Goal: Task Accomplishment & Management: Manage account settings

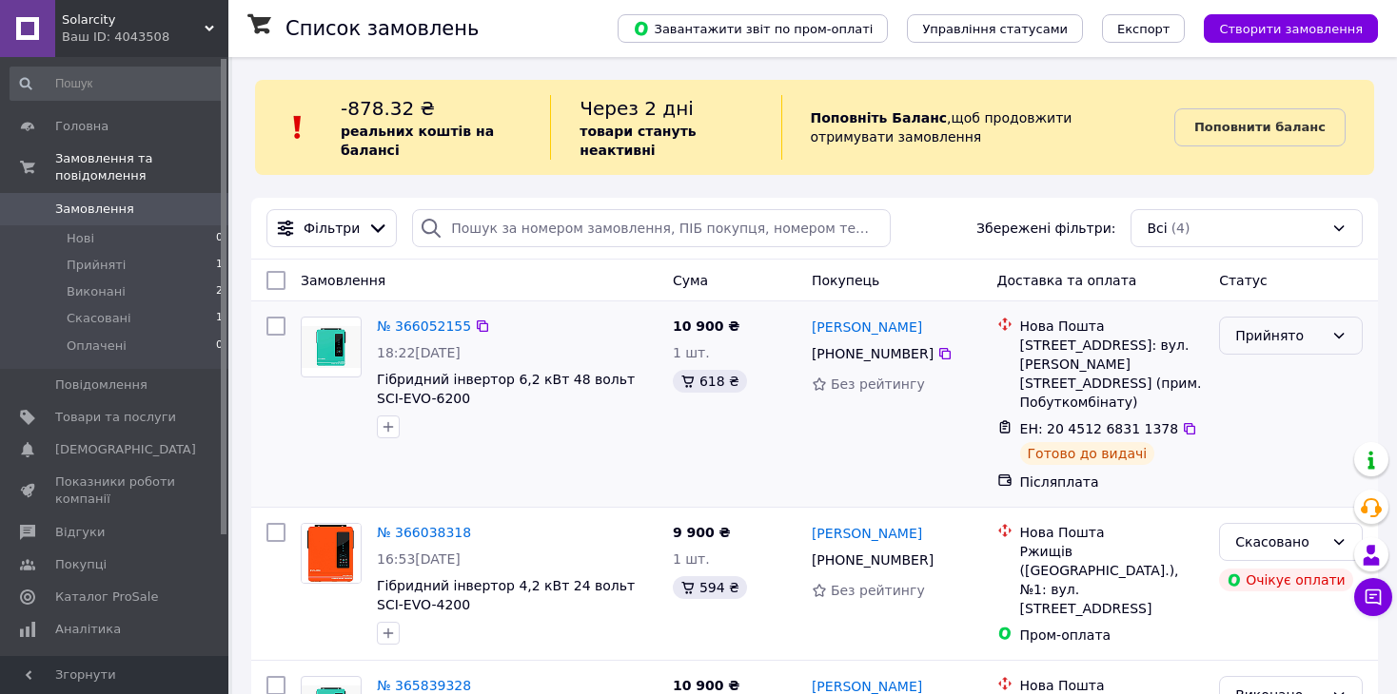
click at [1279, 334] on div "Прийнято" at bounding box center [1279, 335] width 88 height 21
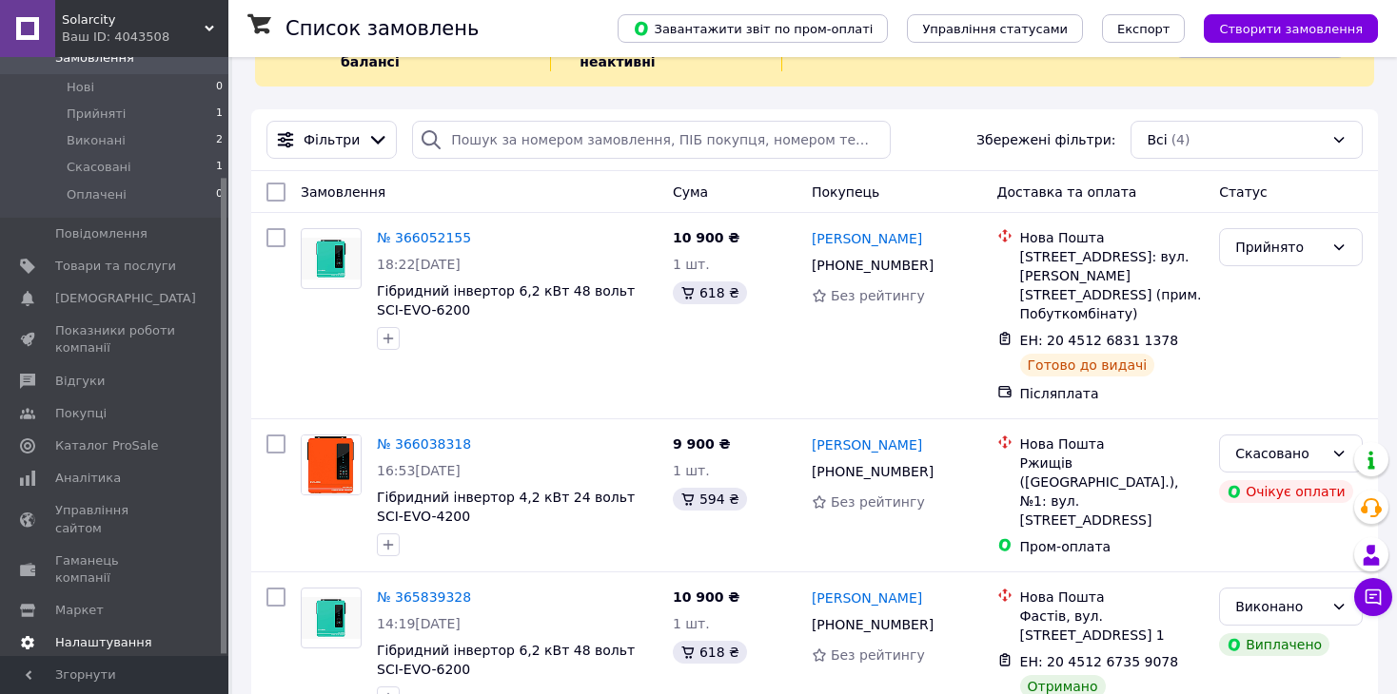
scroll to position [95, 0]
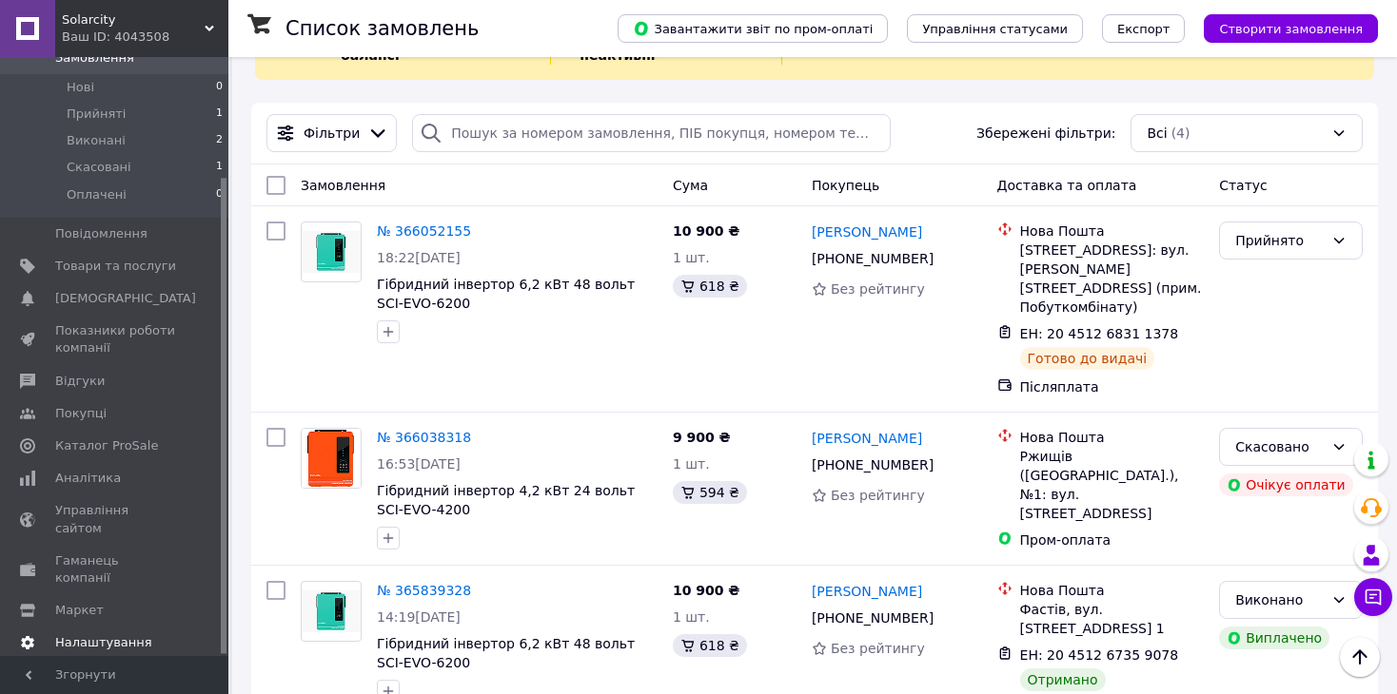
click at [126, 635] on span "Налаштування" at bounding box center [103, 643] width 97 height 17
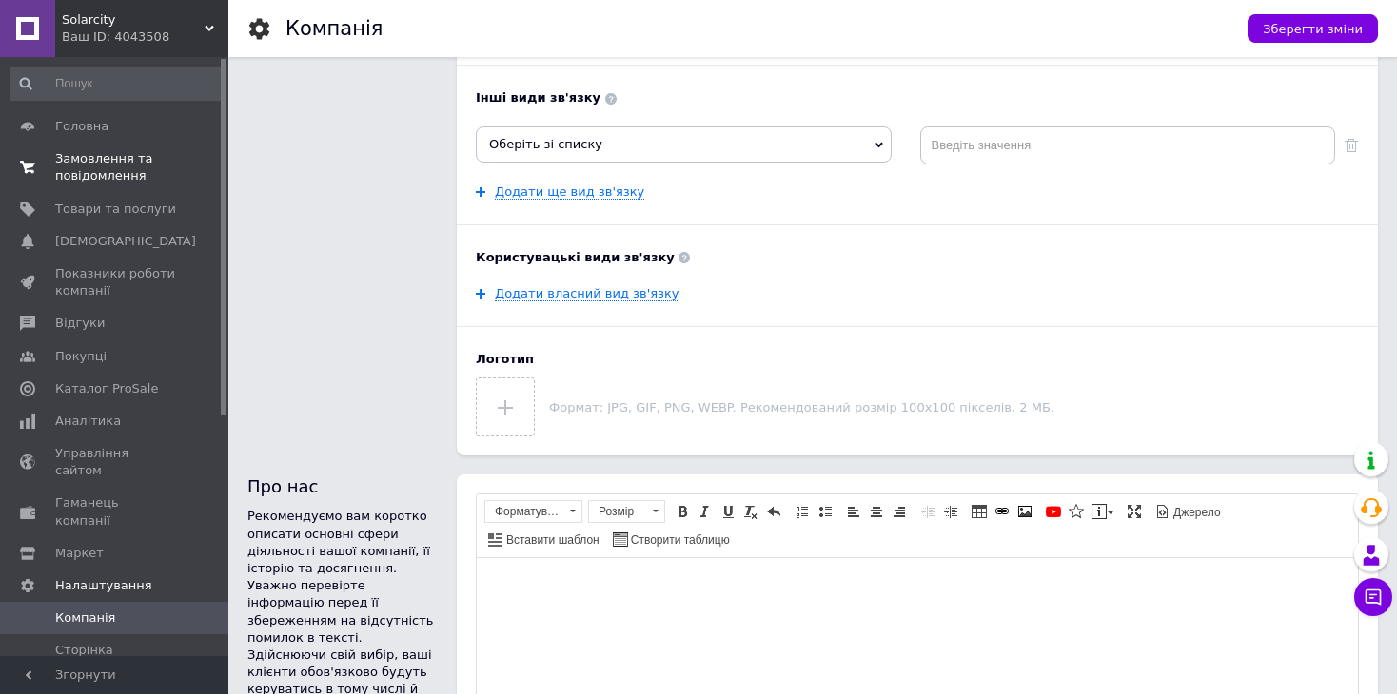
click at [103, 166] on span "Замовлення та повідомлення" at bounding box center [115, 167] width 121 height 34
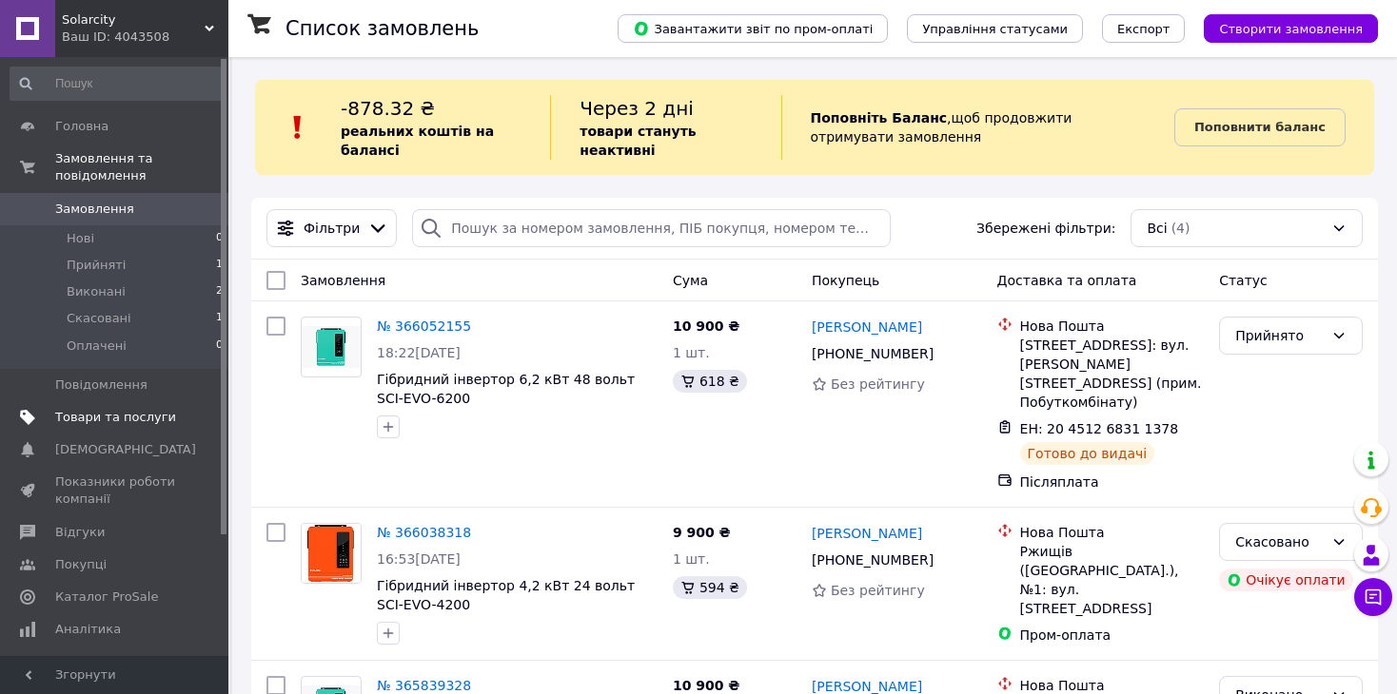
click at [117, 409] on span "Товари та послуги" at bounding box center [115, 417] width 121 height 17
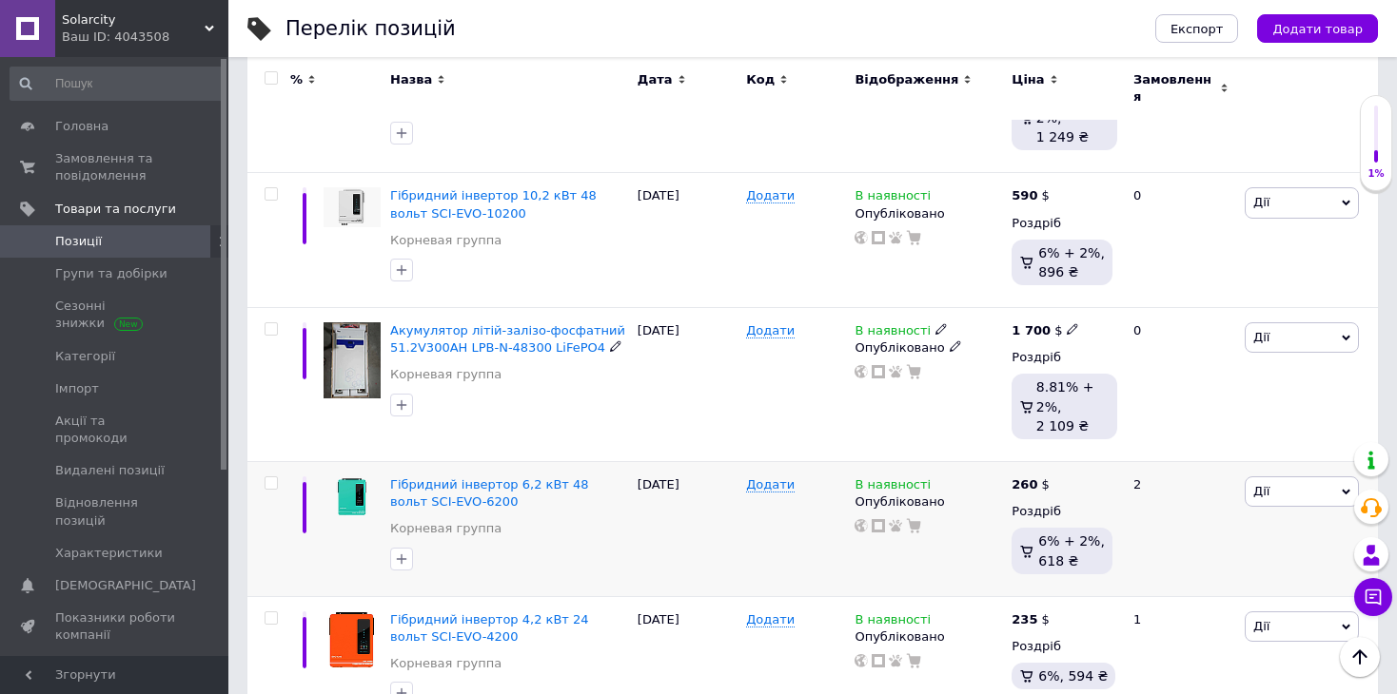
scroll to position [818, 0]
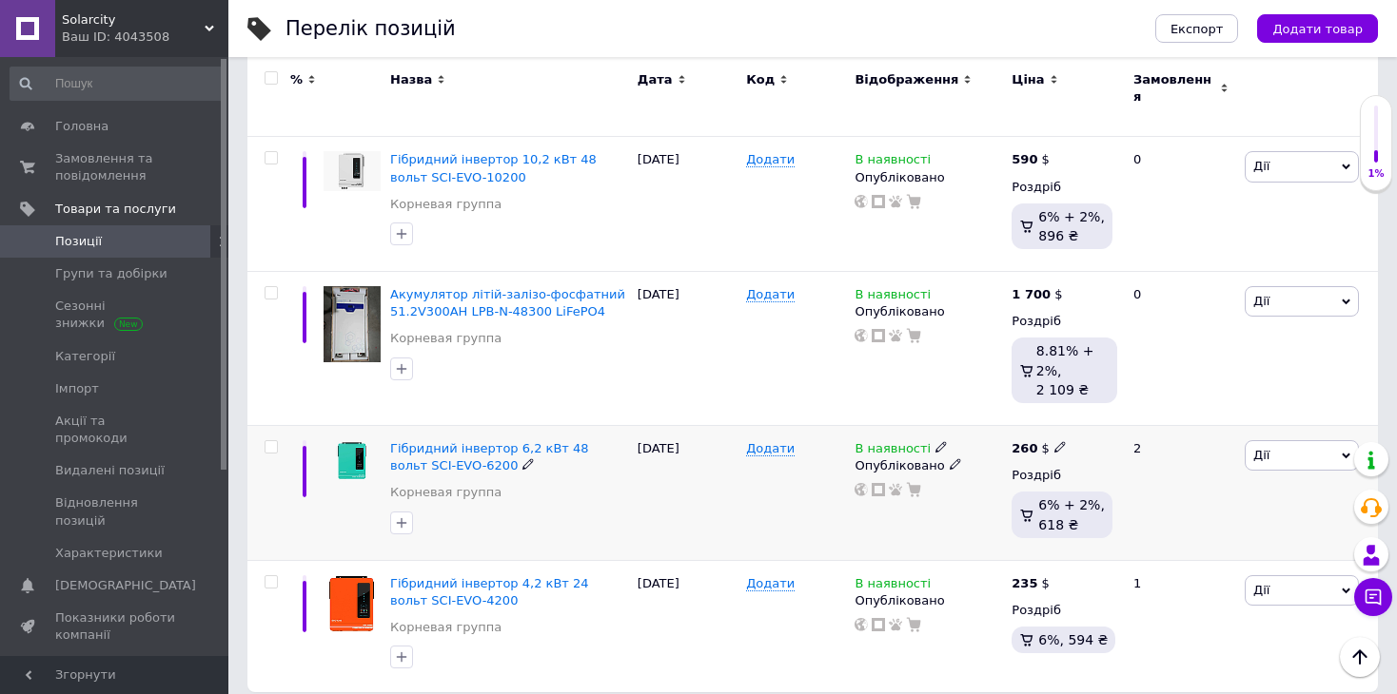
click at [1028, 441] on b "260" at bounding box center [1024, 448] width 26 height 14
click at [1117, 414] on input "260" at bounding box center [1149, 427] width 145 height 38
type input "270"
click at [1025, 576] on b "235" at bounding box center [1024, 583] width 26 height 14
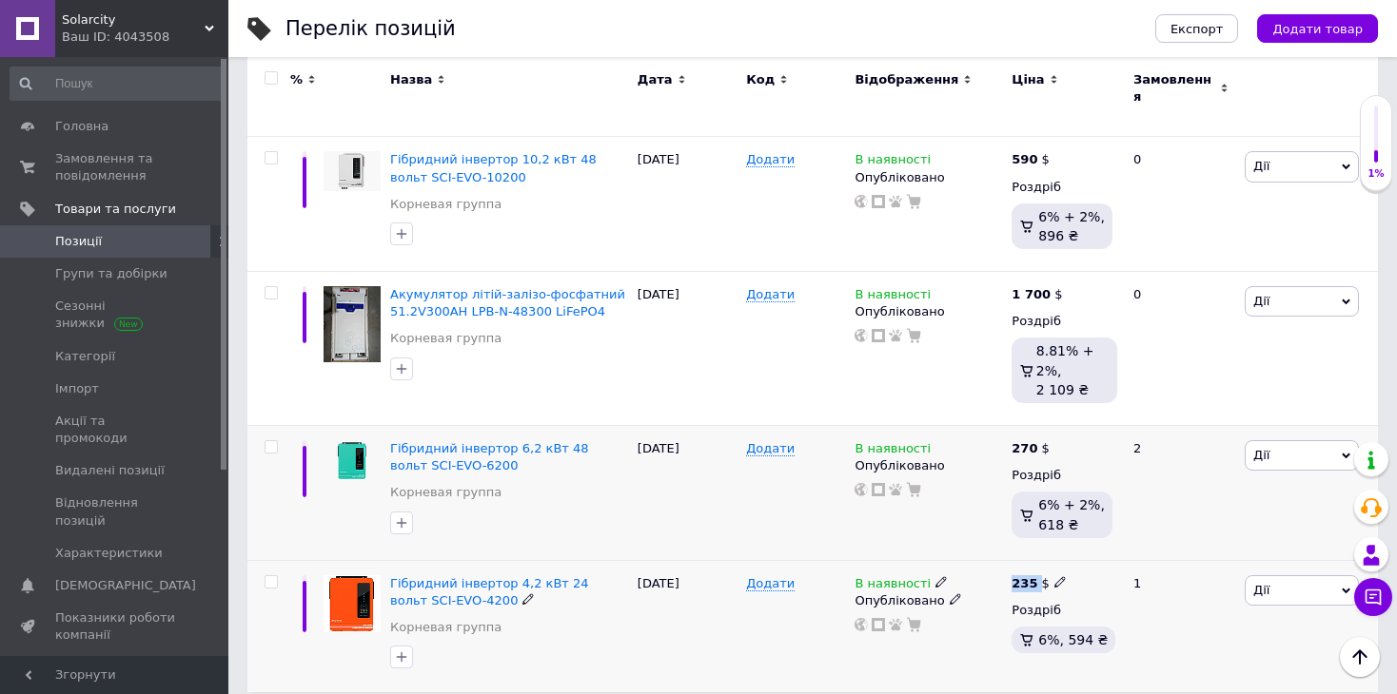
click at [1025, 576] on b "235" at bounding box center [1024, 583] width 26 height 14
click at [1023, 576] on b "235" at bounding box center [1024, 583] width 26 height 14
click at [1099, 543] on input "235" at bounding box center [1149, 562] width 145 height 38
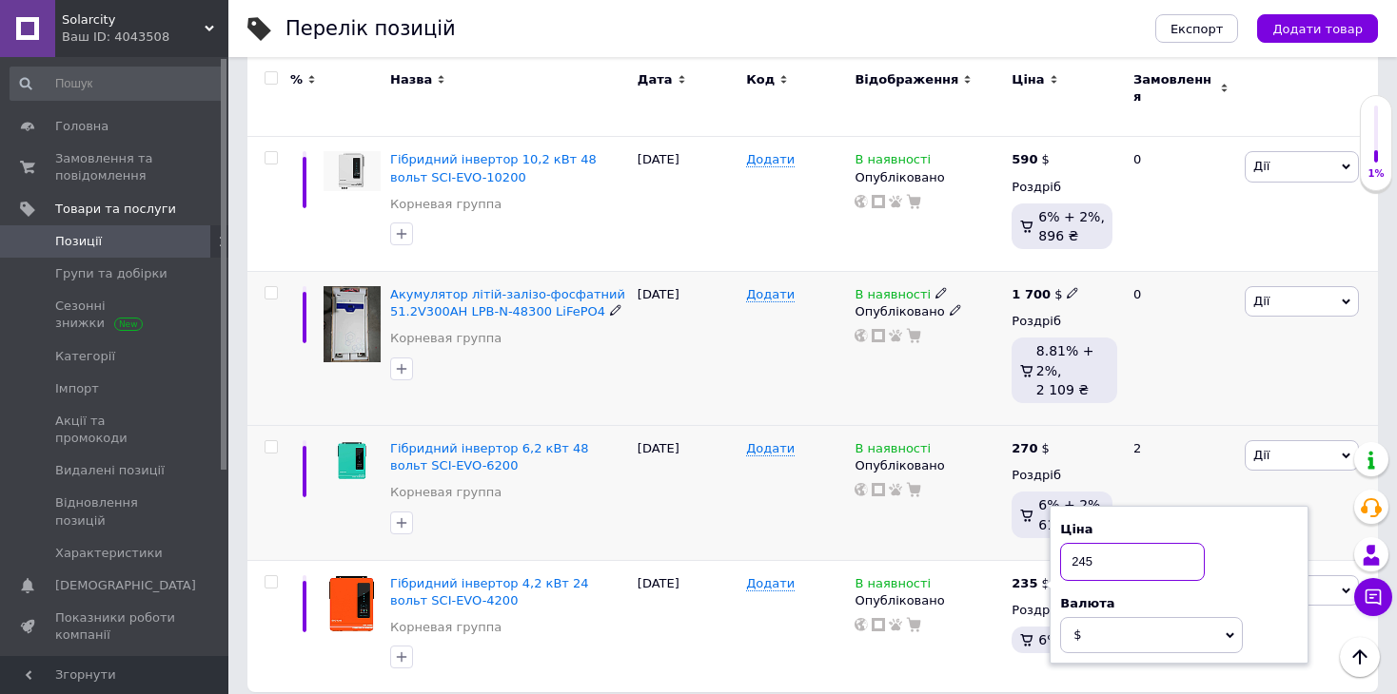
type input "245"
click at [1189, 373] on div "0" at bounding box center [1181, 349] width 118 height 154
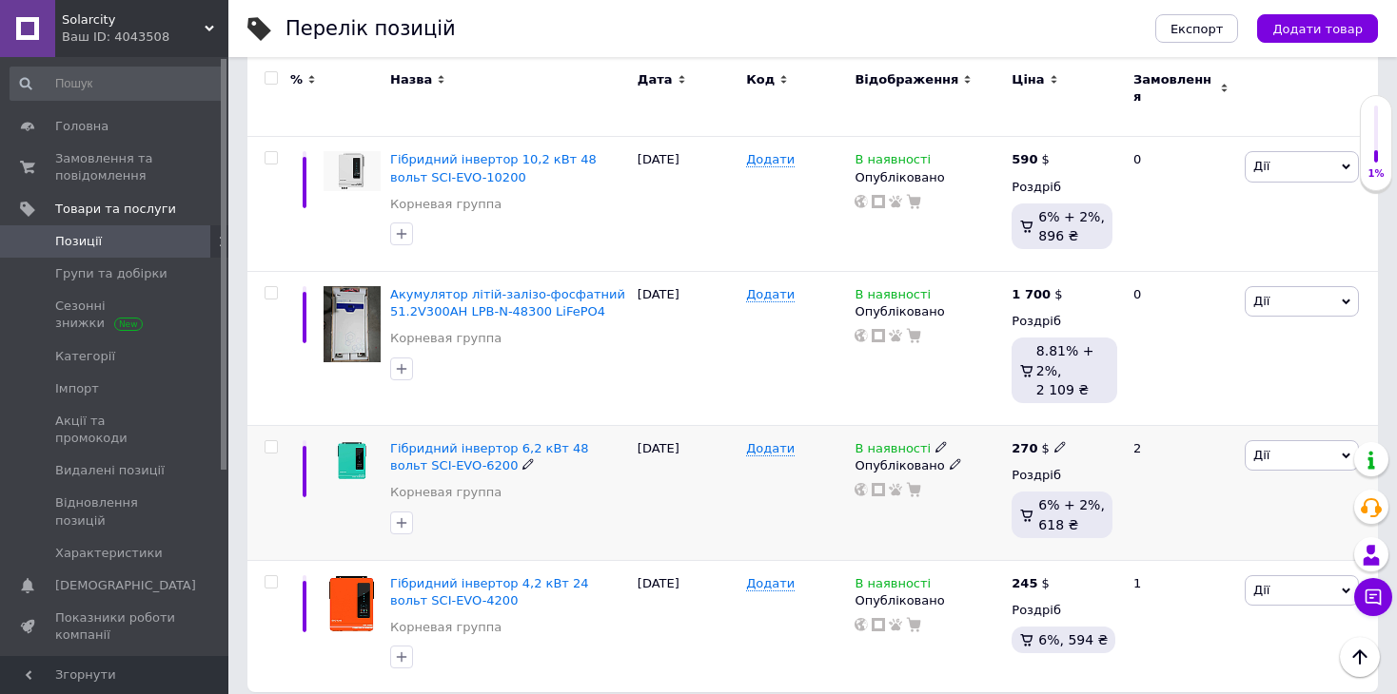
click at [1025, 441] on b "270" at bounding box center [1024, 448] width 26 height 14
click at [1116, 420] on input "270" at bounding box center [1149, 427] width 145 height 38
type input "275"
click at [1230, 387] on div "Ціна 275" at bounding box center [1196, 416] width 238 height 60
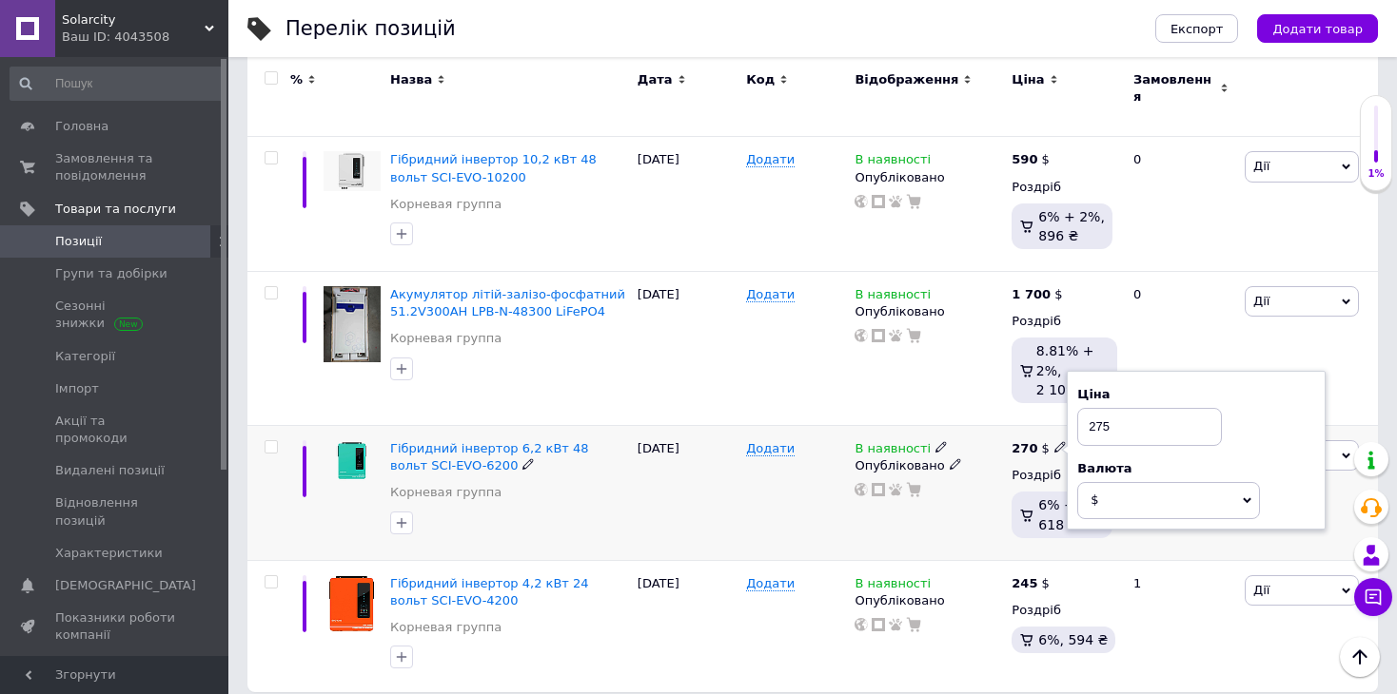
click at [1004, 525] on div "В наявності Опубліковано" at bounding box center [928, 493] width 157 height 135
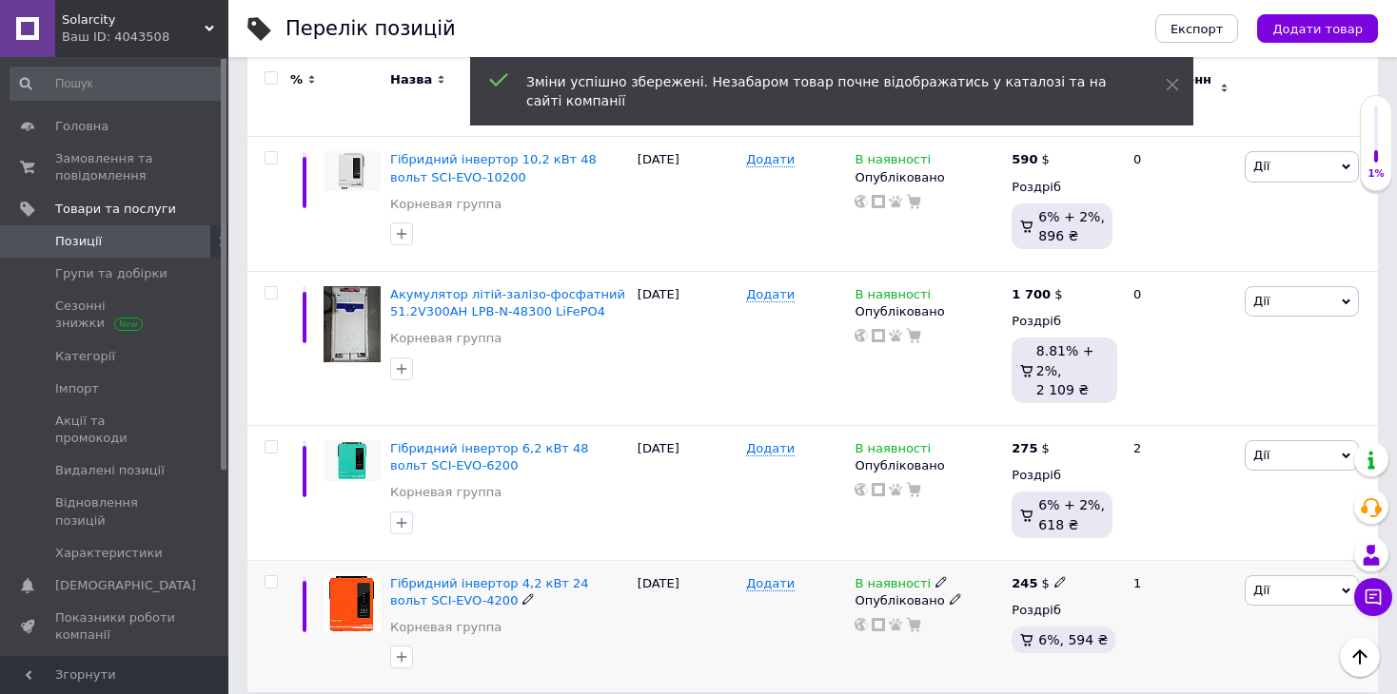
click at [1026, 576] on b "245" at bounding box center [1024, 583] width 26 height 14
drag, startPoint x: 1120, startPoint y: 549, endPoint x: 1042, endPoint y: 543, distance: 78.2
click at [1042, 560] on div "245 $ Ціна 245 Валюта $ EUR CHF ₴ GBP ¥ PLN ₸ MDL HUF KGS CNY TRY KRW lei Роздр…" at bounding box center [1063, 626] width 115 height 132
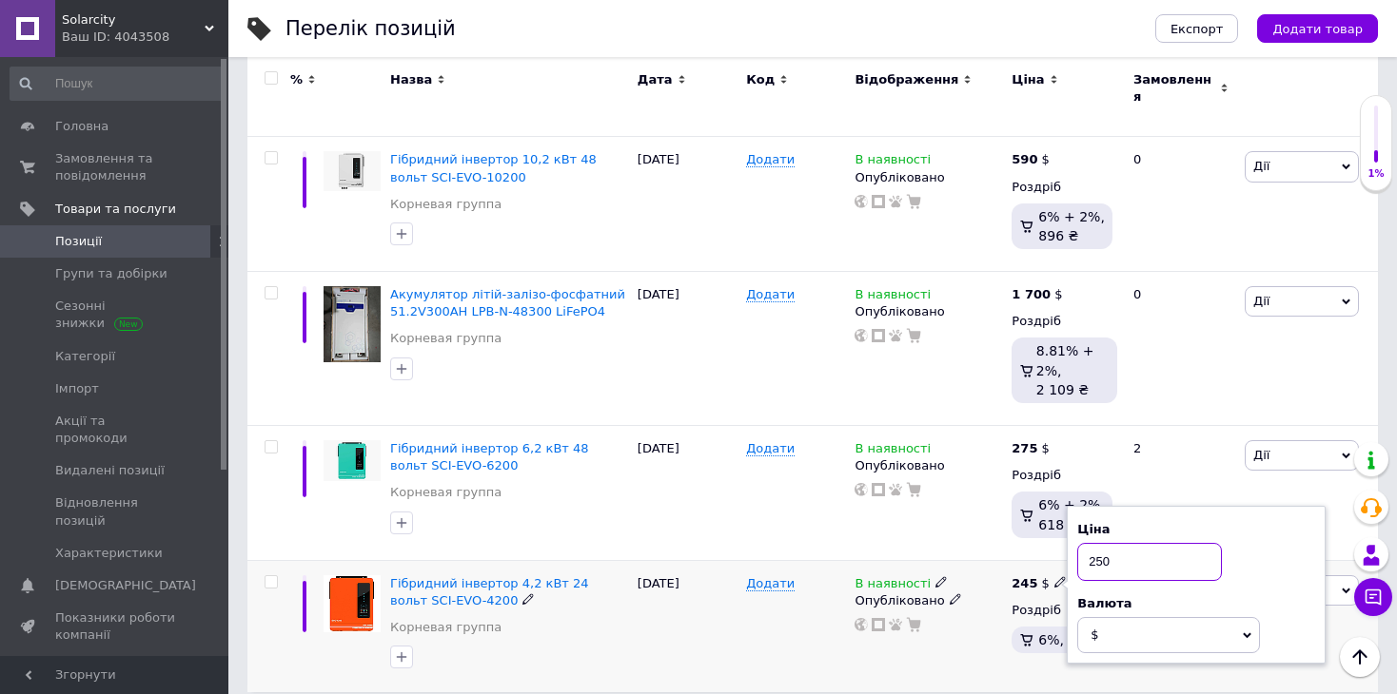
click at [1178, 543] on input "250" at bounding box center [1149, 562] width 145 height 38
type input "250"
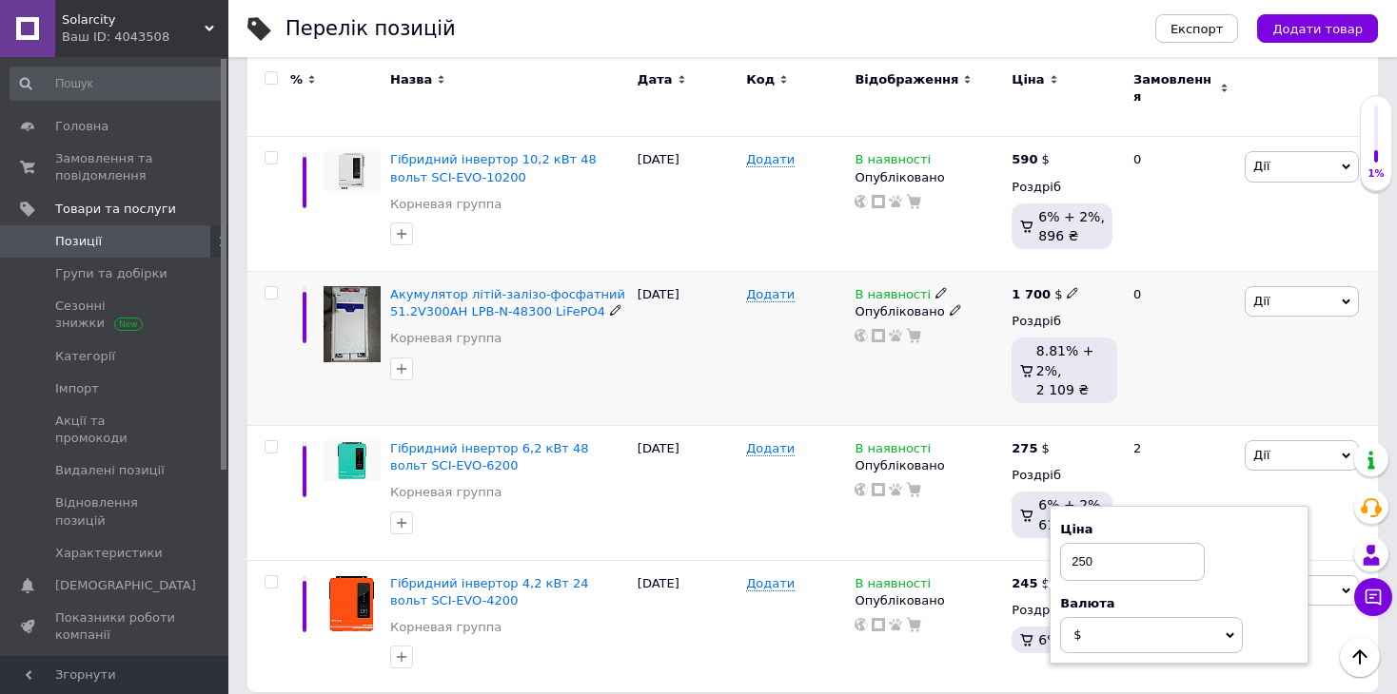
click at [1182, 380] on div "0" at bounding box center [1181, 349] width 118 height 154
